Goal: Task Accomplishment & Management: Use online tool/utility

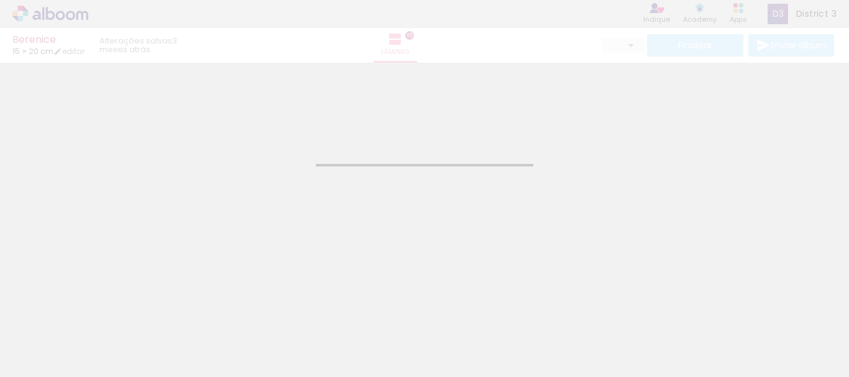
type input "JPG"
type input "Alta, 300 DPI"
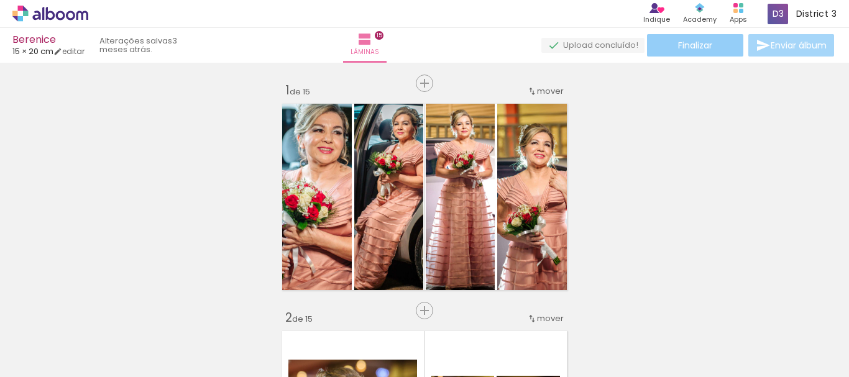
click at [689, 45] on span "Finalizar" at bounding box center [695, 45] width 34 height 9
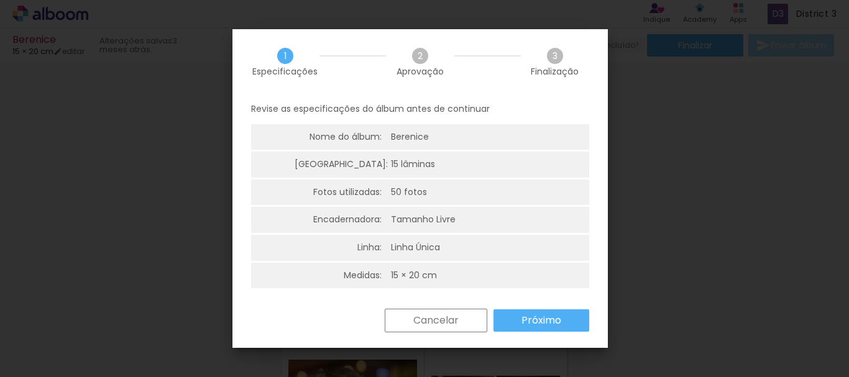
click at [0, 0] on slot "Próximo" at bounding box center [0, 0] width 0 height 0
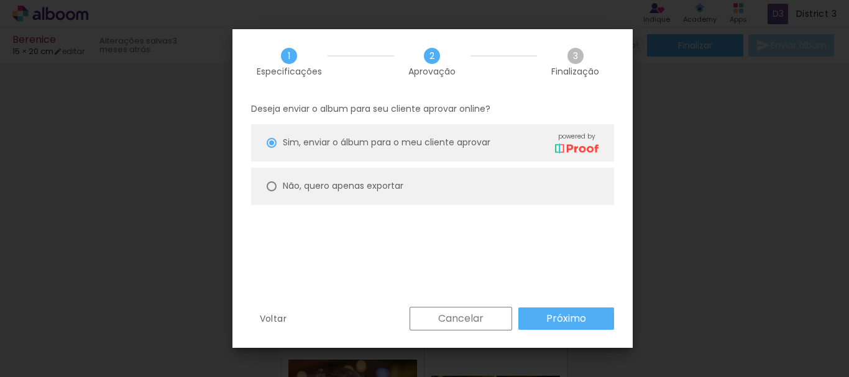
click at [272, 185] on div at bounding box center [272, 187] width 10 height 10
type paper-radio-button "on"
click at [0, 0] on slot "Próximo" at bounding box center [0, 0] width 0 height 0
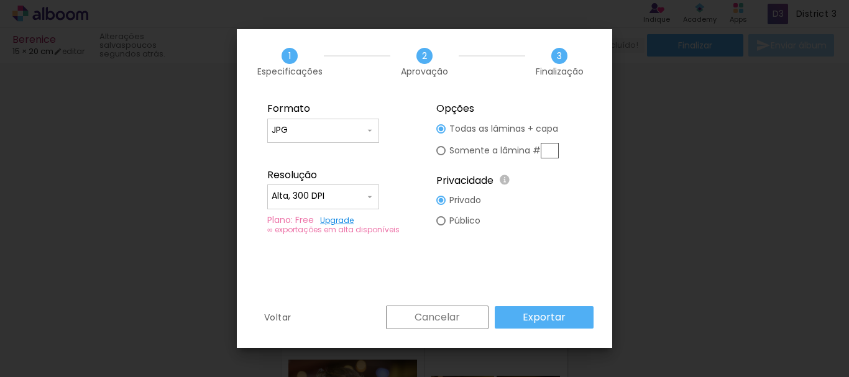
click at [0, 0] on slot "Exportar" at bounding box center [0, 0] width 0 height 0
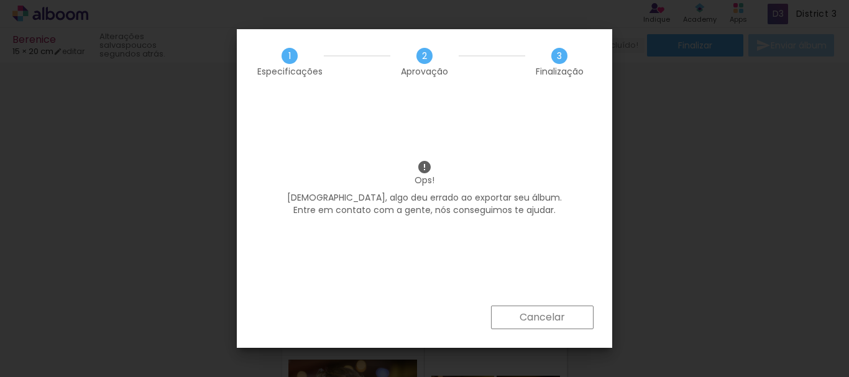
click at [0, 0] on slot "Cancelar" at bounding box center [0, 0] width 0 height 0
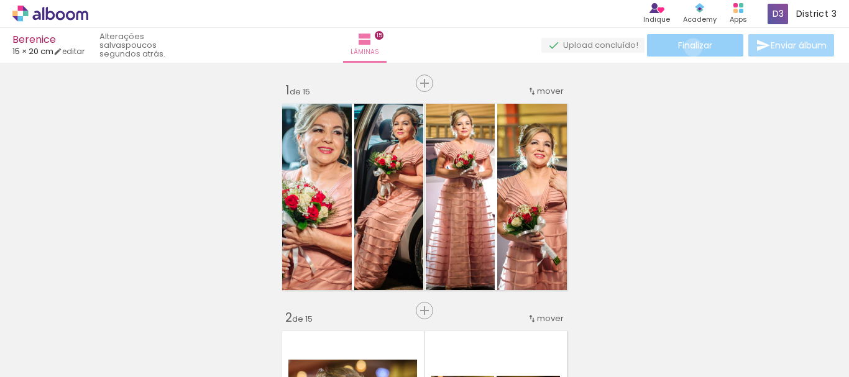
click at [689, 47] on span "Finalizar" at bounding box center [695, 45] width 34 height 9
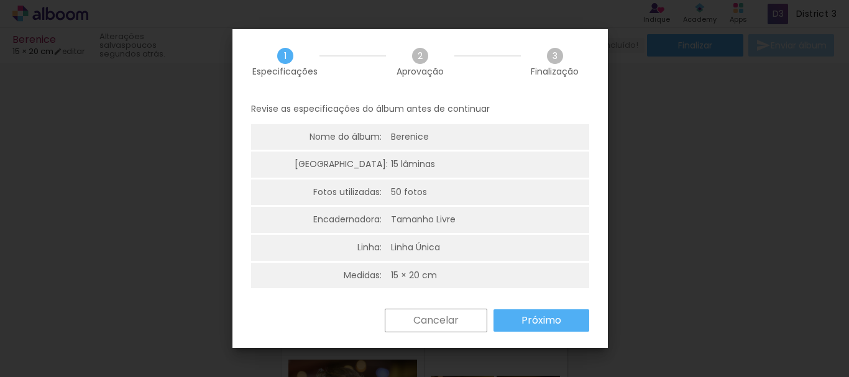
click at [0, 0] on slot "Próximo" at bounding box center [0, 0] width 0 height 0
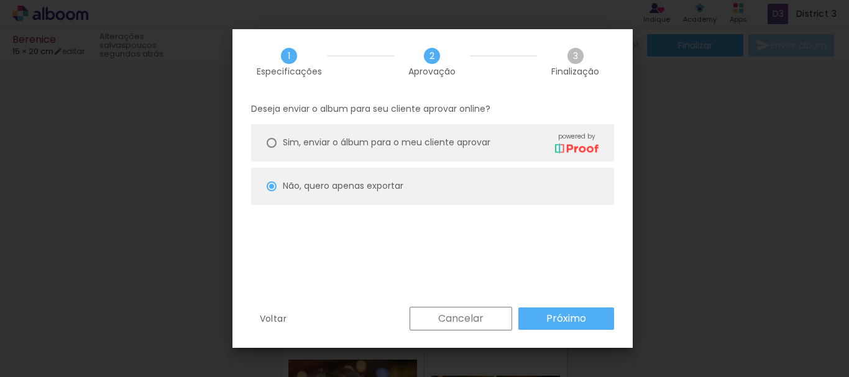
click at [0, 0] on slot "Próximo" at bounding box center [0, 0] width 0 height 0
type input "Alta, 300 DPI"
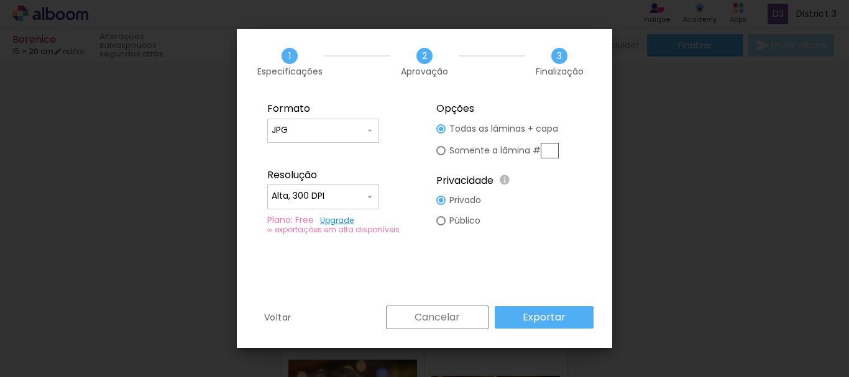
click at [0, 0] on link "Upgrade" at bounding box center [0, 0] width 0 height 0
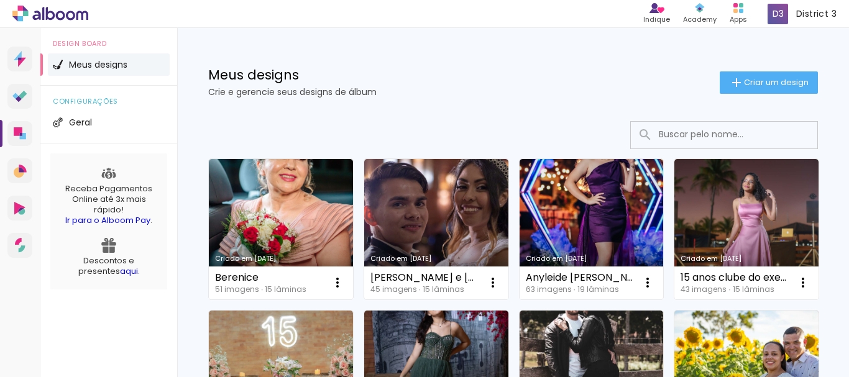
click at [300, 227] on link "Criado em [DATE]" at bounding box center [281, 229] width 144 height 140
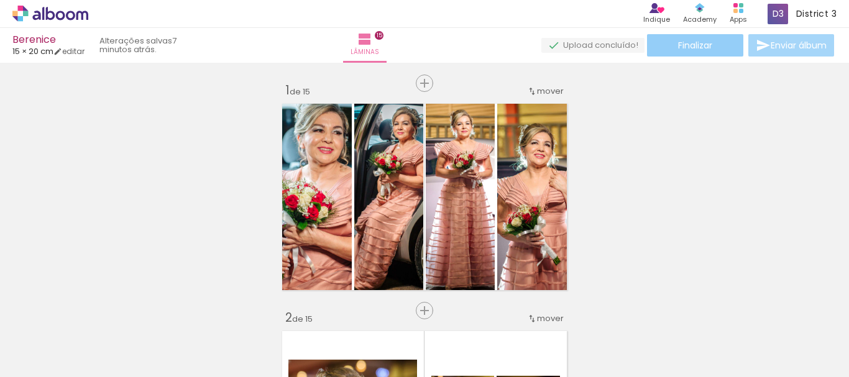
click at [684, 45] on span "Finalizar" at bounding box center [695, 45] width 34 height 9
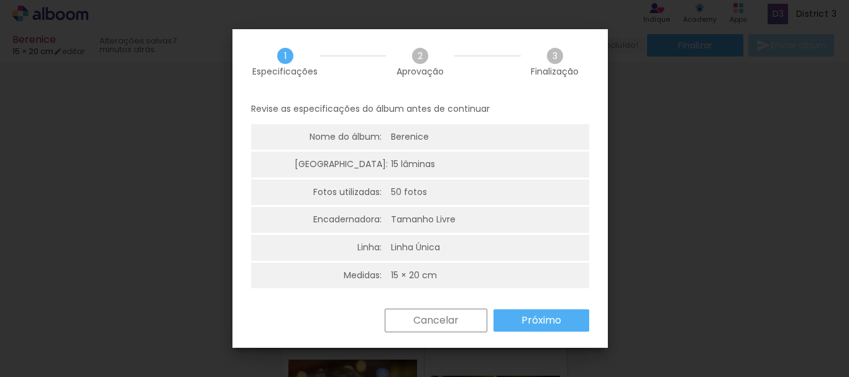
click at [0, 0] on slot "Próximo" at bounding box center [0, 0] width 0 height 0
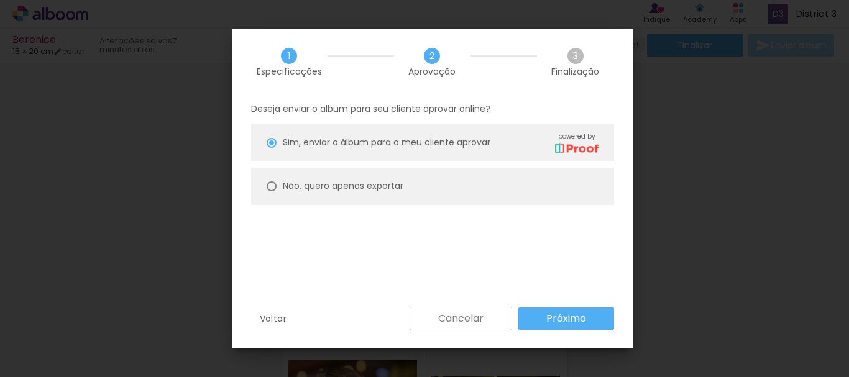
click at [272, 185] on div at bounding box center [272, 187] width 10 height 10
type paper-radio-button "on"
click at [0, 0] on slot "Próximo" at bounding box center [0, 0] width 0 height 0
type input "Alta, 300 DPI"
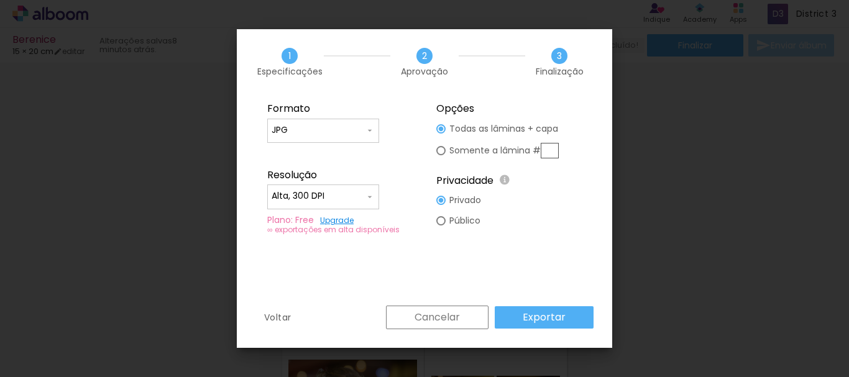
click at [0, 0] on link "Upgrade" at bounding box center [0, 0] width 0 height 0
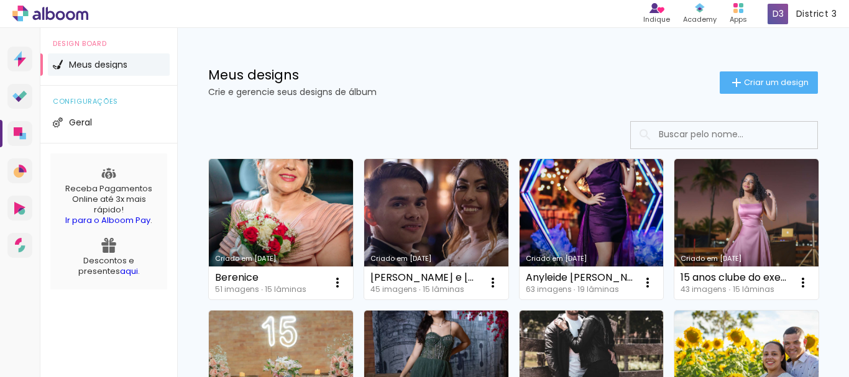
click at [317, 218] on link "Criado em [DATE]" at bounding box center [281, 229] width 144 height 140
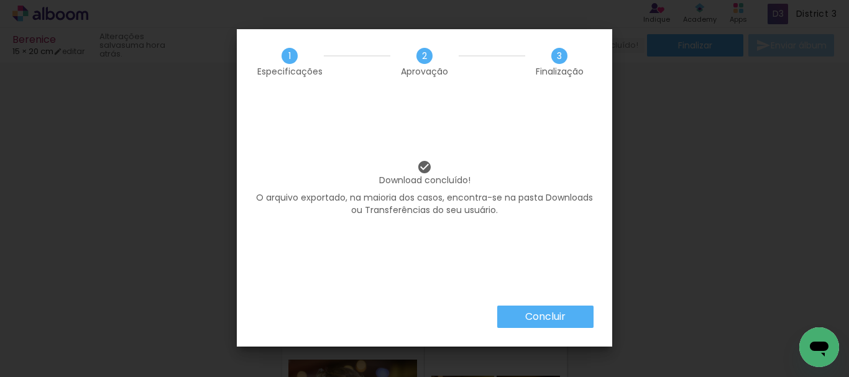
click at [0, 0] on slot "Concluir" at bounding box center [0, 0] width 0 height 0
